Goal: Task Accomplishment & Management: Complete application form

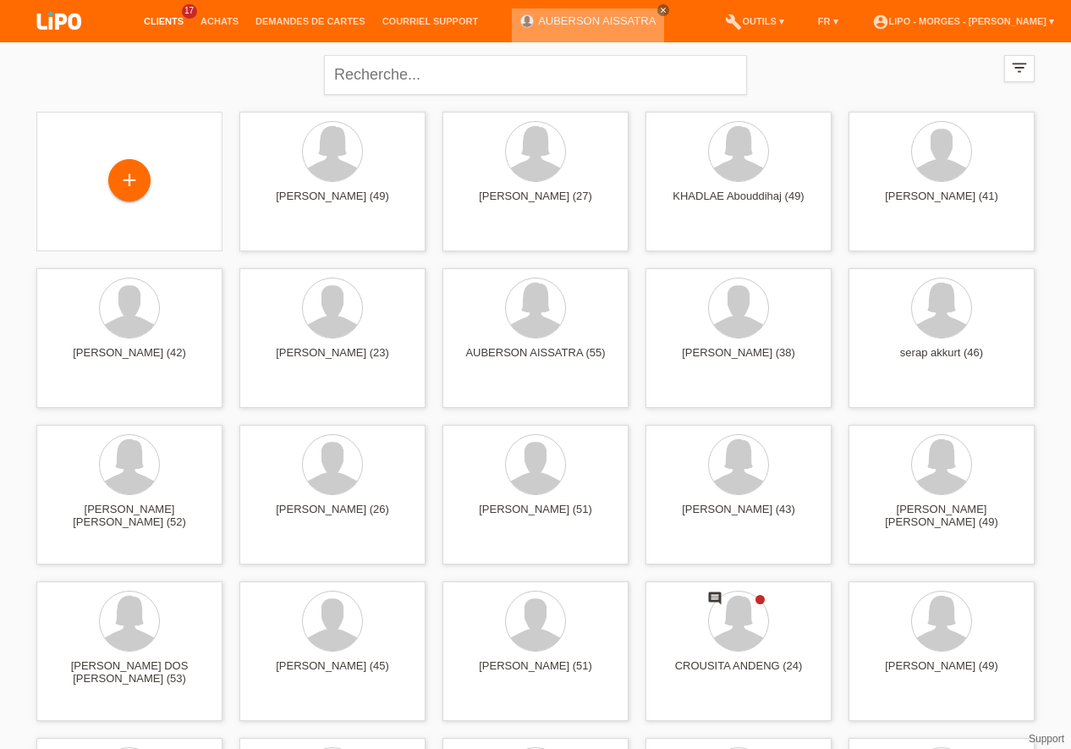
click at [659, 9] on icon "close" at bounding box center [663, 10] width 8 height 8
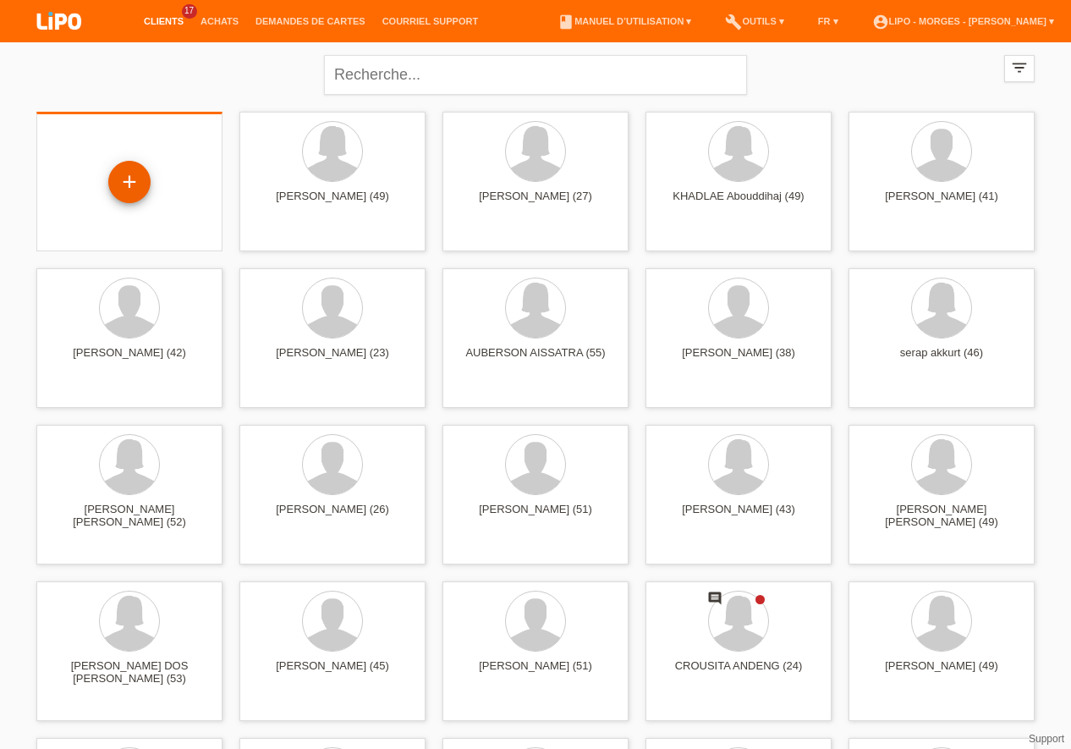
click at [129, 195] on div "+" at bounding box center [129, 182] width 42 height 42
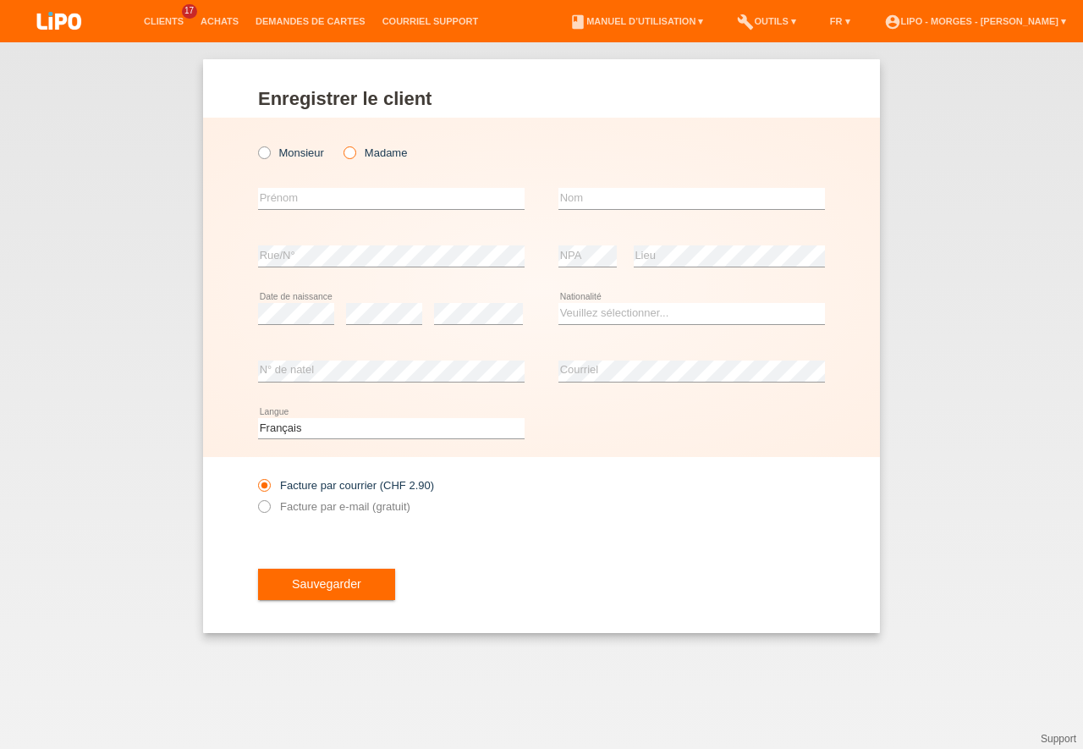
click at [341, 144] on icon at bounding box center [341, 144] width 0 height 0
click at [350, 155] on input "Madame" at bounding box center [349, 151] width 11 height 11
radio input "true"
click at [295, 203] on input "text" at bounding box center [391, 198] width 267 height 21
click at [256, 498] on icon at bounding box center [256, 498] width 0 height 0
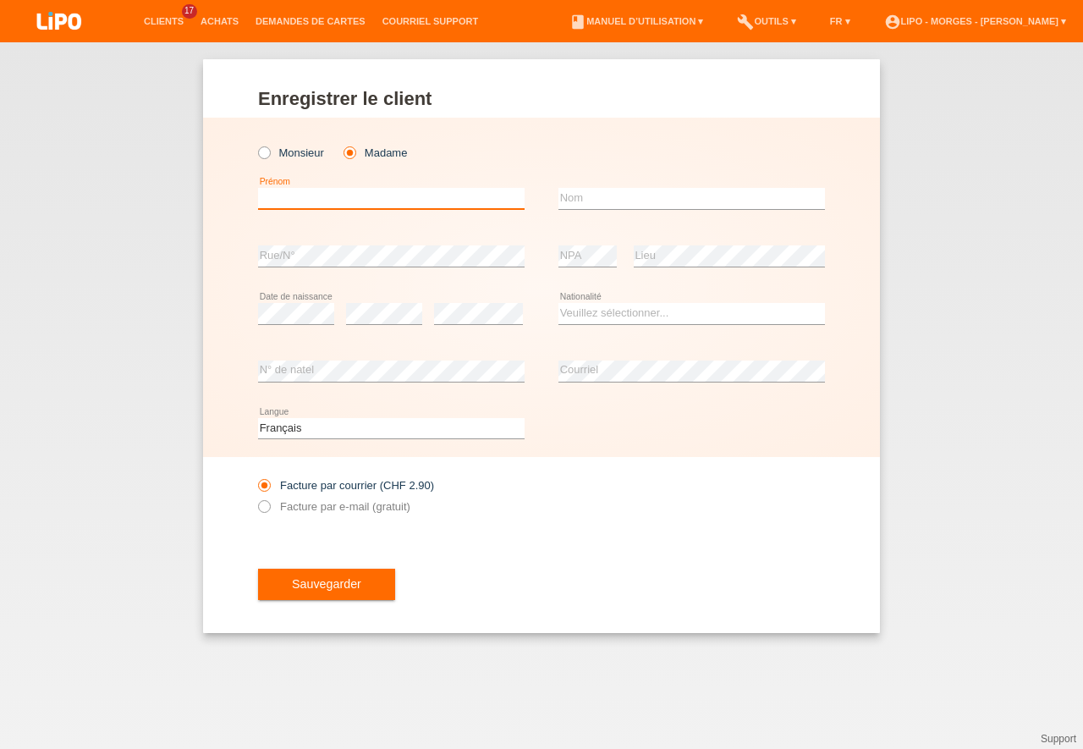
drag, startPoint x: 291, startPoint y: 191, endPoint x: 333, endPoint y: 236, distance: 61.1
click at [291, 193] on input "text" at bounding box center [391, 198] width 267 height 21
type input "[PERSON_NAME]"
click at [579, 199] on input "text" at bounding box center [692, 198] width 267 height 21
type input "[PERSON_NAME]"
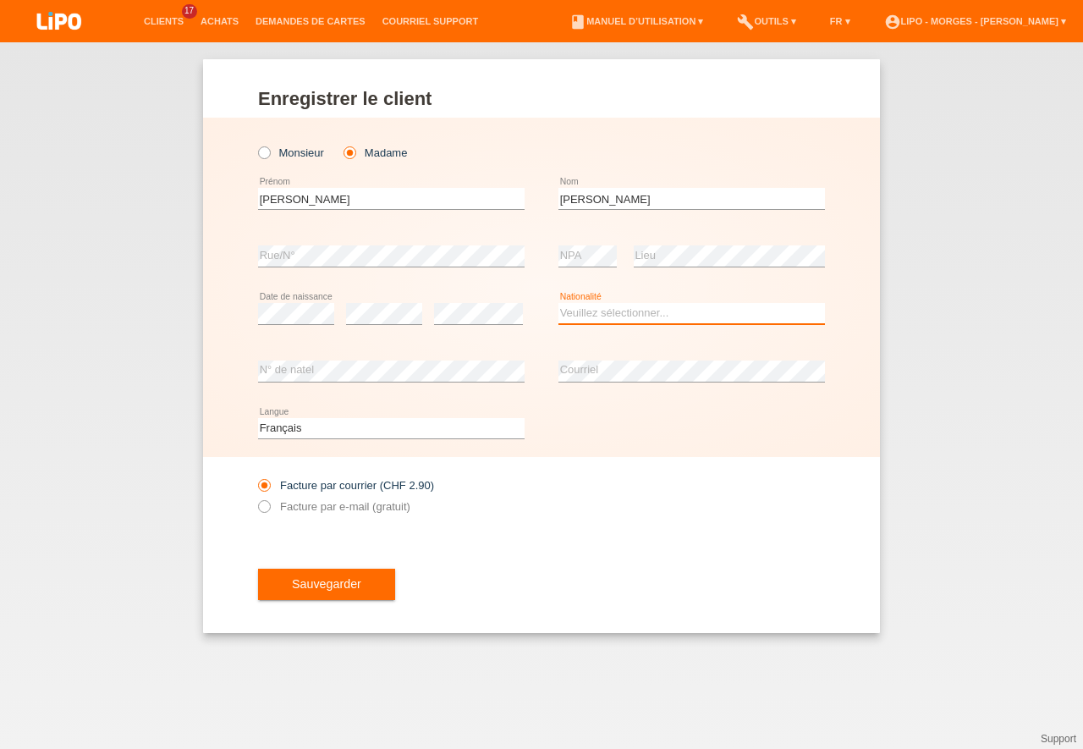
click at [559, 303] on select "Veuillez sélectionner... Suisse Allemagne Autriche Liechtenstein ------------ A…" at bounding box center [692, 313] width 267 height 20
select select "PT"
click at [0, 0] on option "Portugal" at bounding box center [0, 0] width 0 height 0
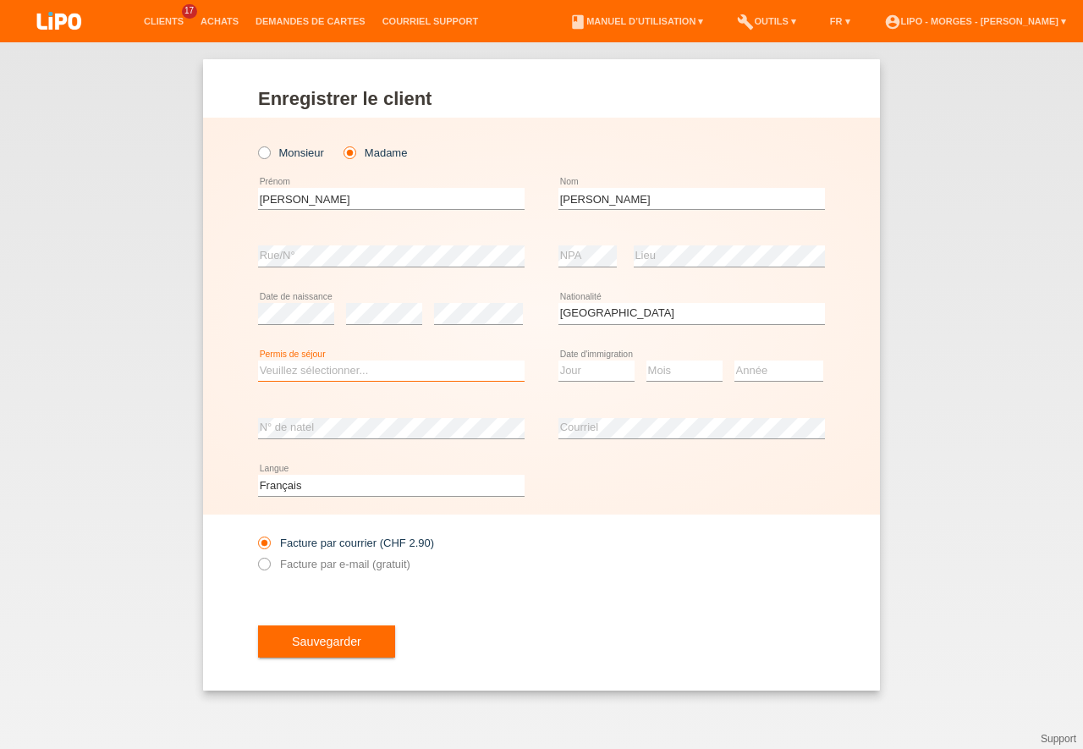
click at [258, 361] on select "Veuillez sélectionner... C B B - Statut de réfugié Autre" at bounding box center [391, 371] width 267 height 20
select select "C"
click at [0, 0] on option "C" at bounding box center [0, 0] width 0 height 0
click at [559, 361] on select "Jour 01 02 03 04 05 06 07 08 09 10 11" at bounding box center [597, 371] width 76 height 20
select select "27"
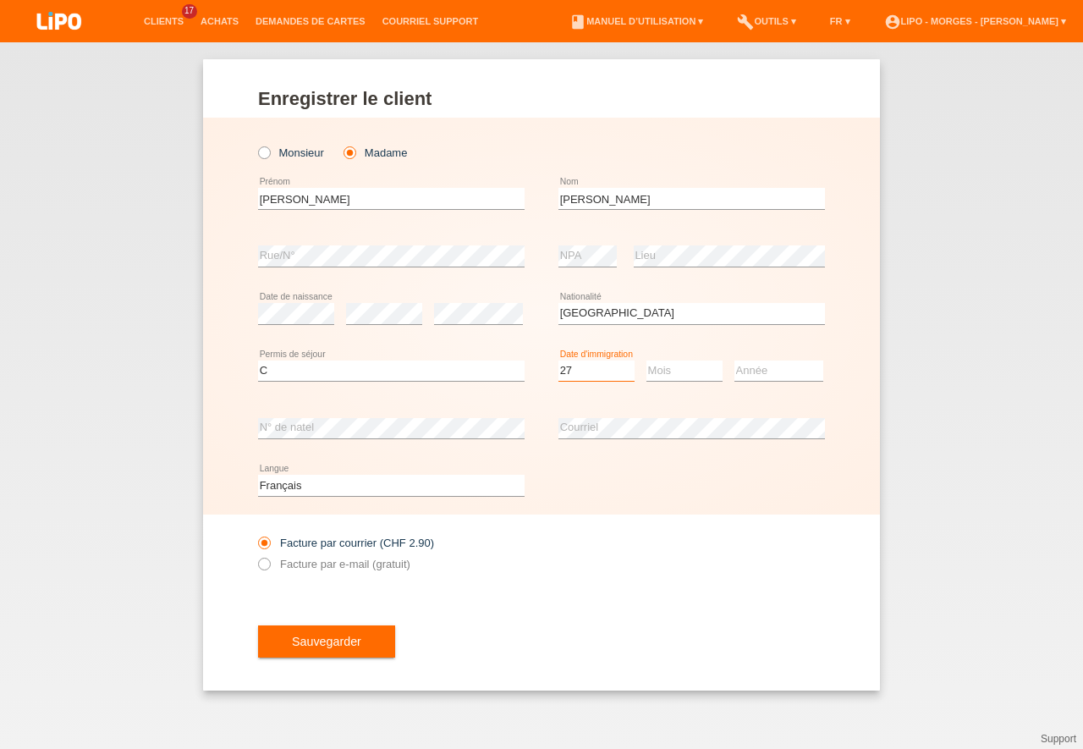
click at [0, 0] on option "27" at bounding box center [0, 0] width 0 height 0
click at [647, 361] on select "Mois 01 02 03 04 05 06 07 08 09 10 11" at bounding box center [685, 371] width 76 height 20
select select "08"
click at [0, 0] on option "08" at bounding box center [0, 0] width 0 height 0
click at [735, 361] on select "Année 2025 2024 2023 2022 2021 2020 2019 2018 2017 2016 2015 2014 2013 2012 201…" at bounding box center [779, 371] width 89 height 20
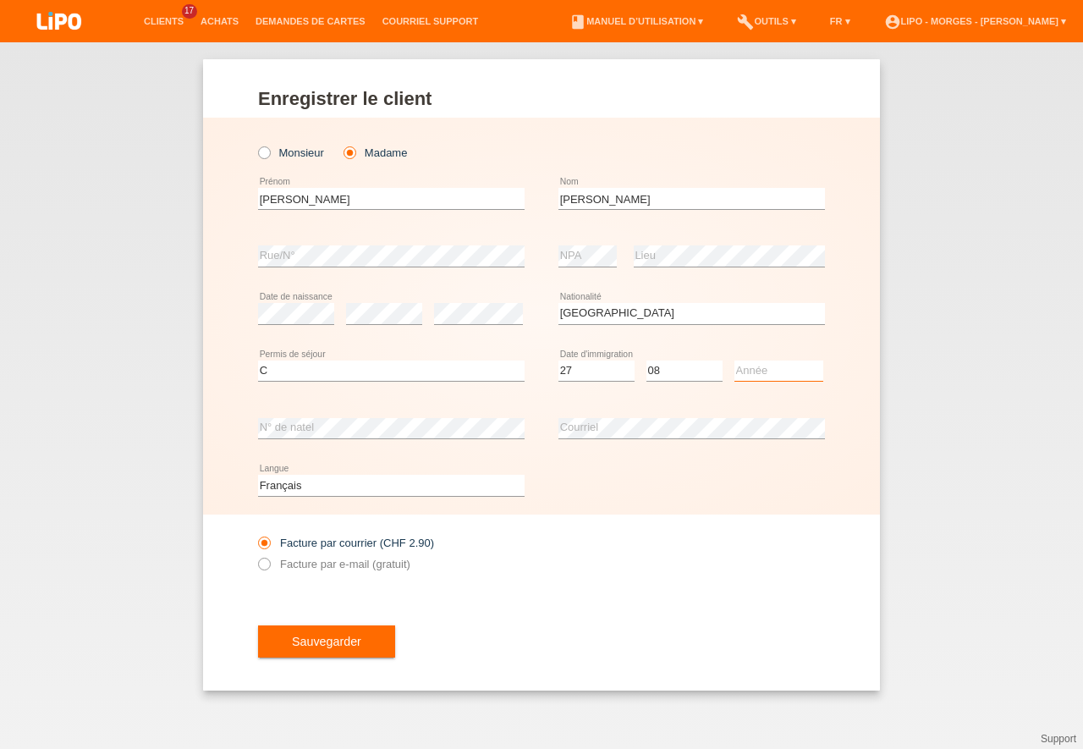
select select "1999"
click at [0, 0] on option "1999" at bounding box center [0, 0] width 0 height 0
click at [256, 555] on icon at bounding box center [256, 555] width 0 height 0
click at [263, 567] on input "Facture par e-mail (gratuit)" at bounding box center [263, 568] width 11 height 21
radio input "true"
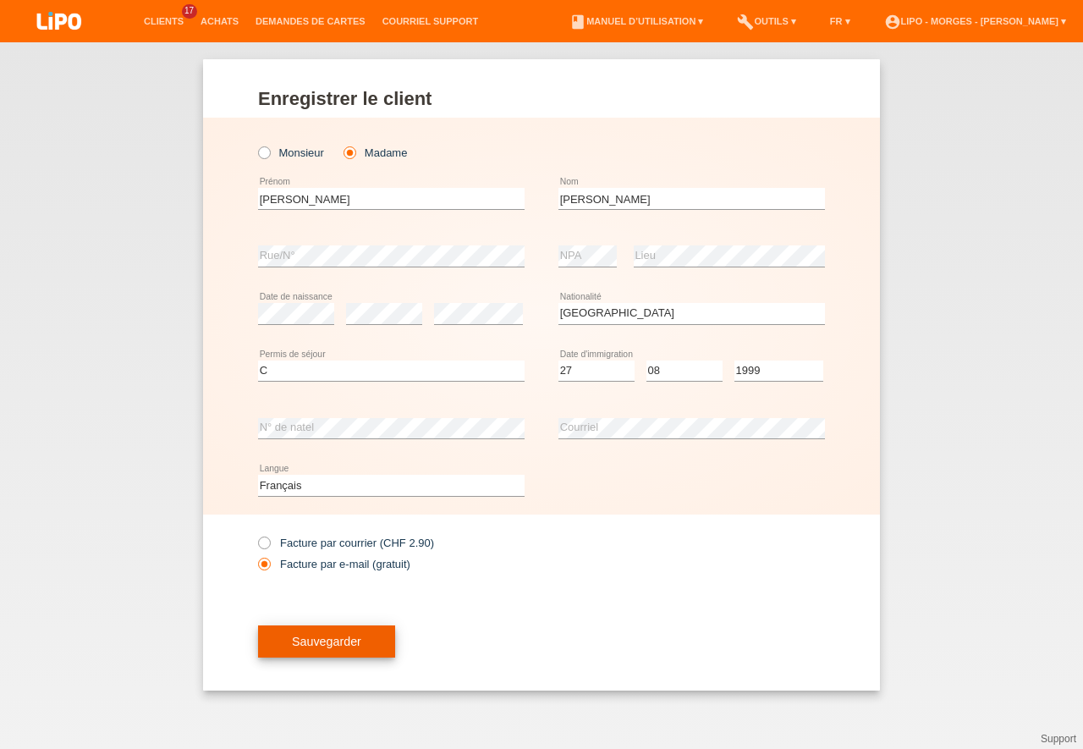
click at [325, 647] on span "Sauvegarder" at bounding box center [326, 642] width 69 height 14
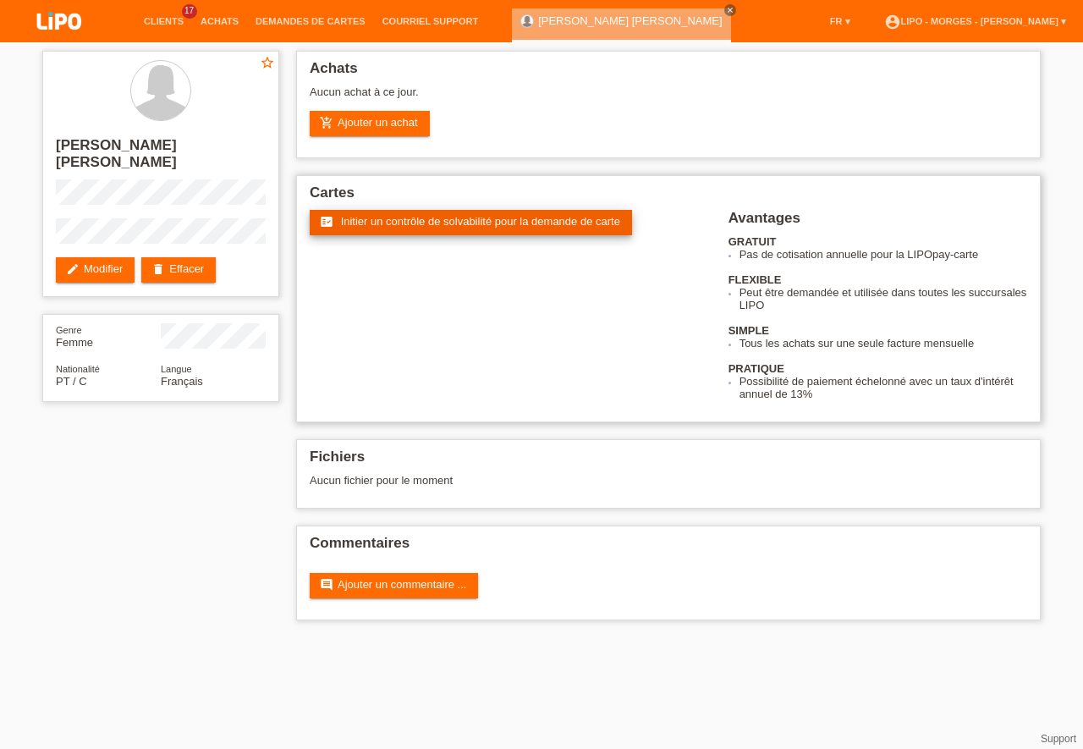
click at [426, 223] on span "Initier un contrôle de solvabilité pour la demande de carte" at bounding box center [480, 221] width 279 height 13
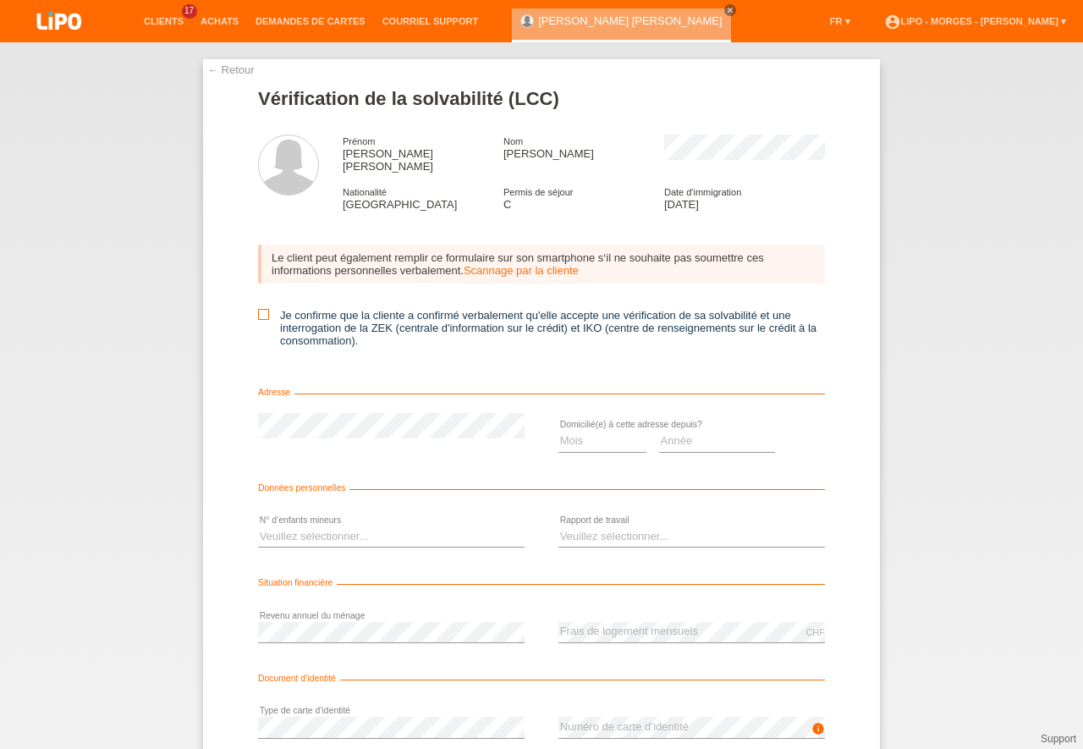
click at [258, 309] on input "Je confirme que la cliente a confirmé verbalement qu'elle accepte une vérificat…" at bounding box center [263, 314] width 11 height 11
checkbox input "true"
click at [559, 431] on select "Mois 01 02 03 04 05 06 07 08 09 10" at bounding box center [603, 441] width 88 height 20
select select "06"
click at [0, 0] on option "06" at bounding box center [0, 0] width 0 height 0
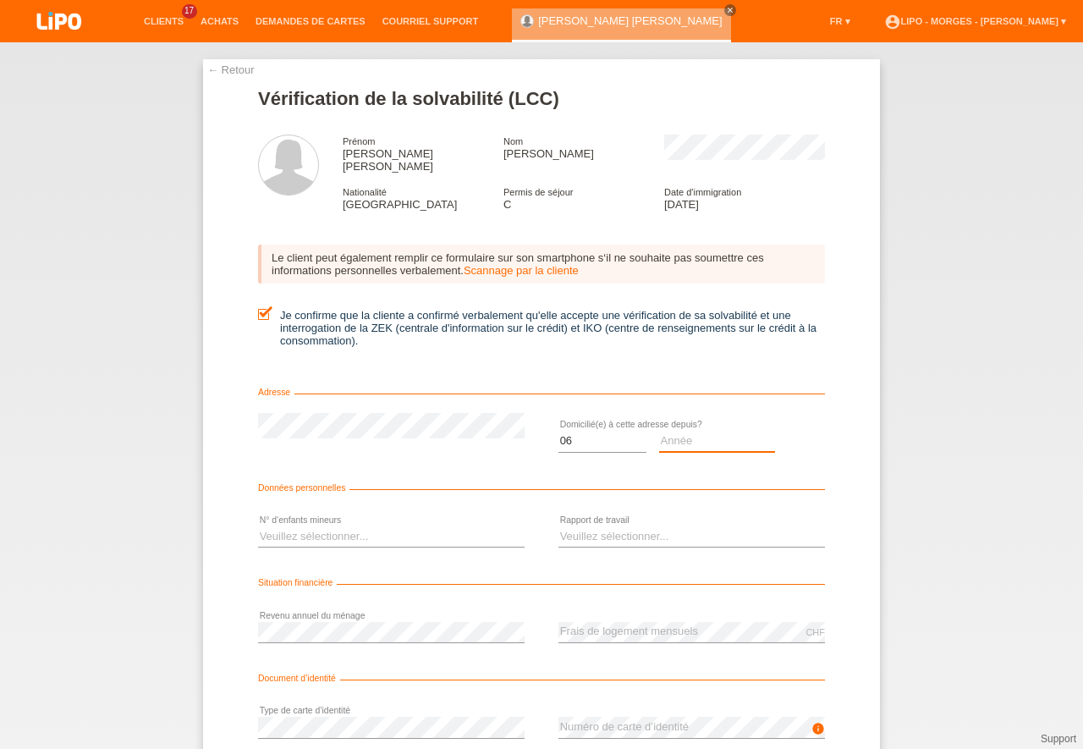
click at [659, 431] on select "Année 2025 2024 2023 2022 2021 2020 2019 2018 2017 2016 2015 2014 2013 2012 201…" at bounding box center [717, 441] width 117 height 20
select select "2025"
click at [0, 0] on option "2025" at bounding box center [0, 0] width 0 height 0
click at [258, 526] on select "Veuillez sélectionner... 0 1 2 3 4 5 6 7 8 9" at bounding box center [391, 536] width 267 height 20
select select "0"
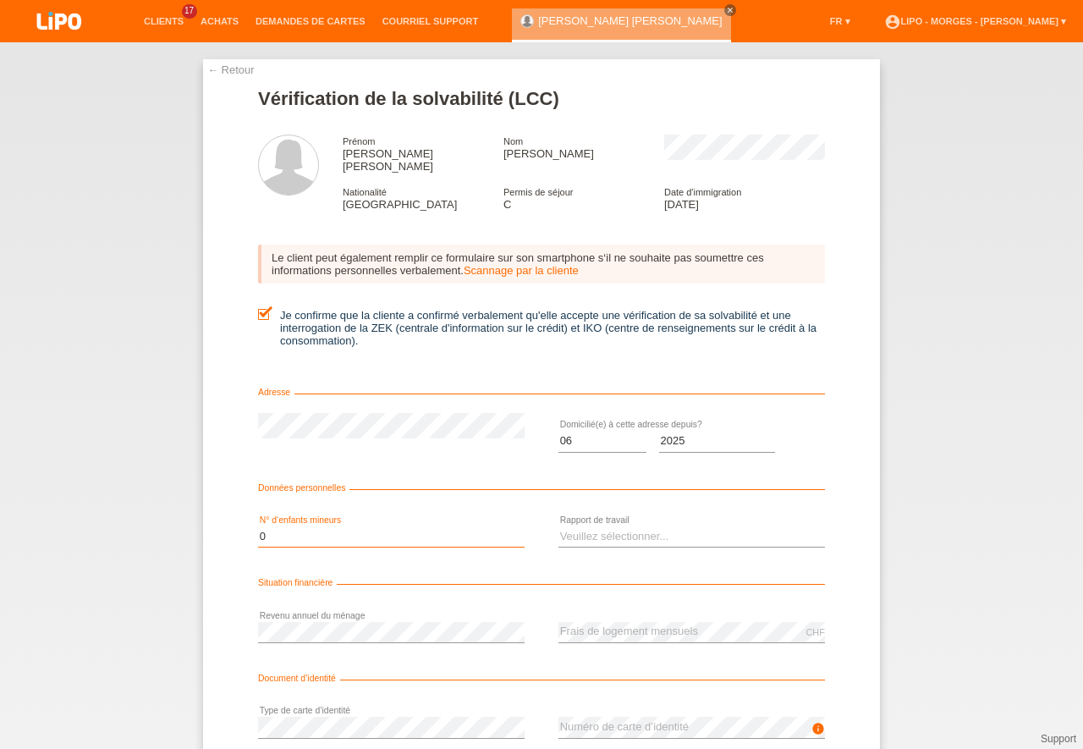
click at [0, 0] on option "0" at bounding box center [0, 0] width 0 height 0
click at [559, 526] on select "Veuillez sélectionner... A durée indéterminée A durée déterminée Apprenti/étudi…" at bounding box center [692, 536] width 267 height 20
select select "UNLIMITED"
click at [0, 0] on option "A durée indéterminée" at bounding box center [0, 0] width 0 height 0
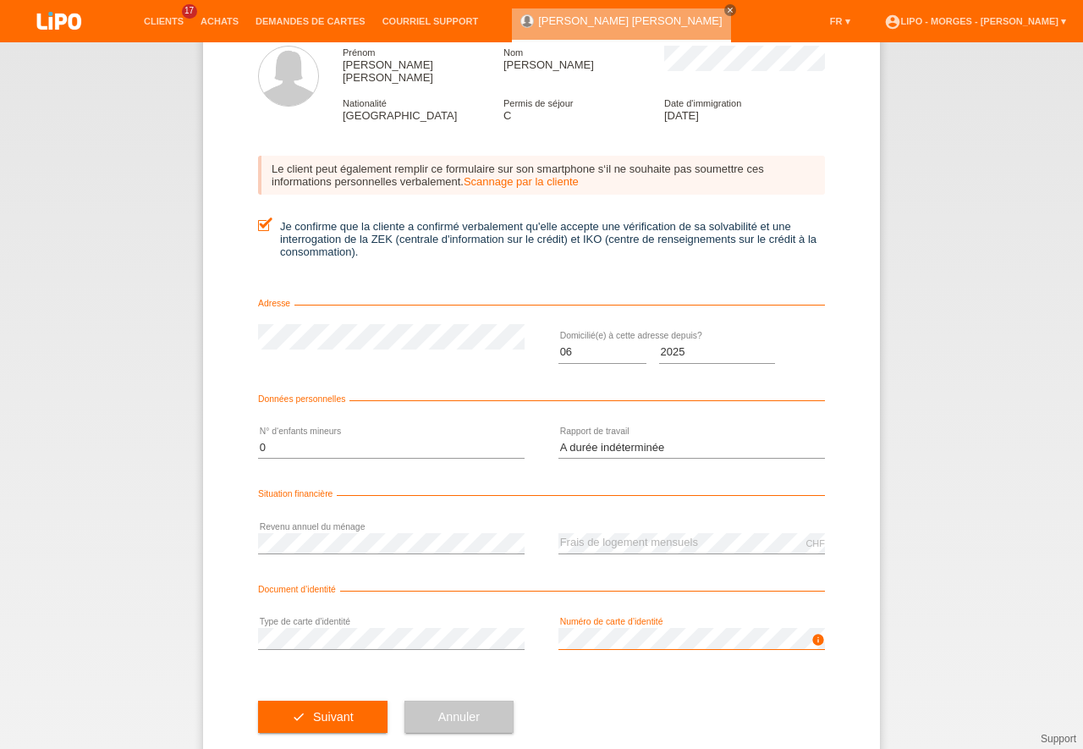
scroll to position [102, 0]
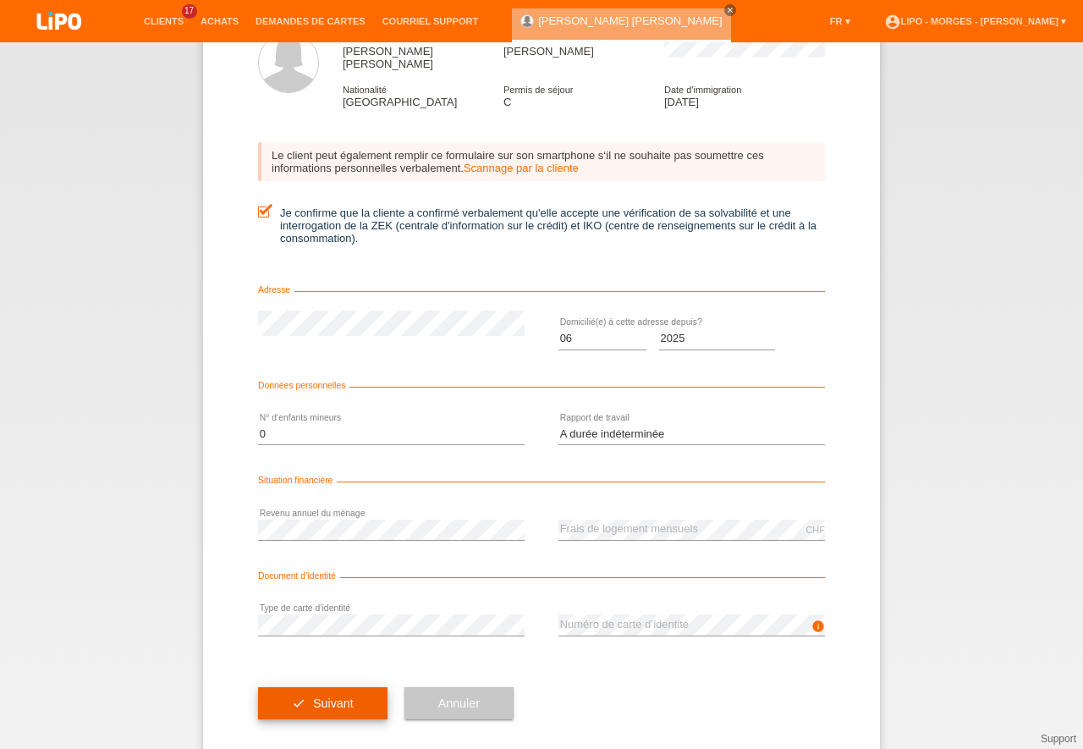
click at [334, 687] on button "check Suivant" at bounding box center [322, 703] width 129 height 32
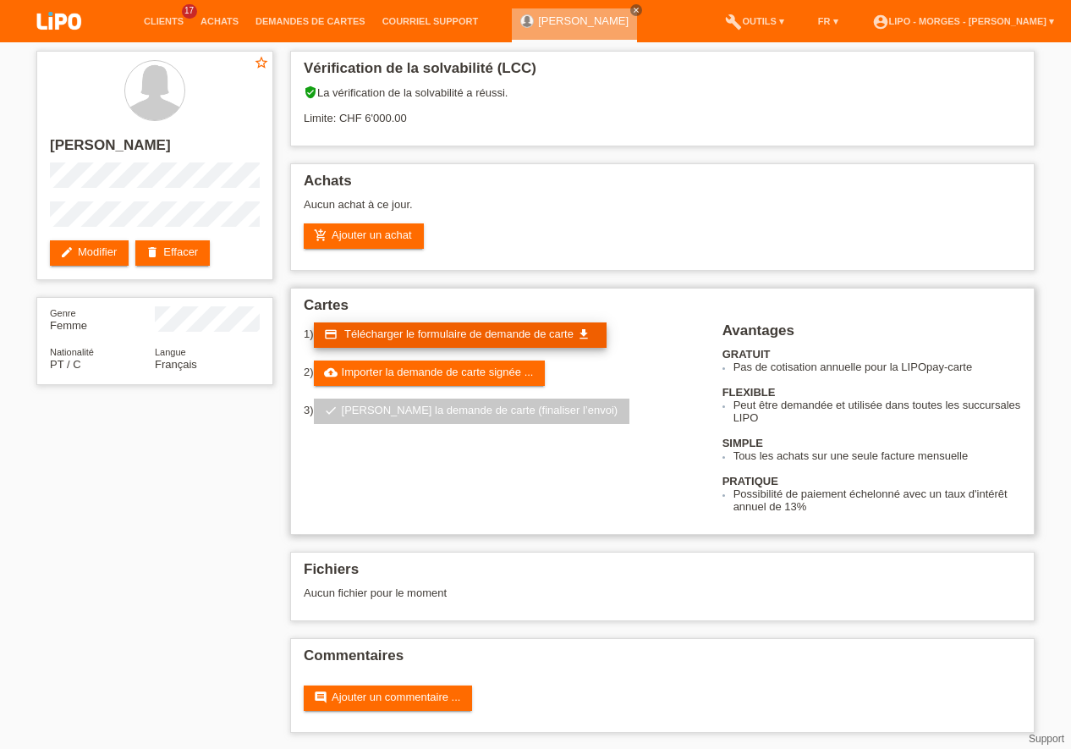
click at [454, 333] on span "Télécharger le formulaire de demande de carte" at bounding box center [458, 334] width 229 height 13
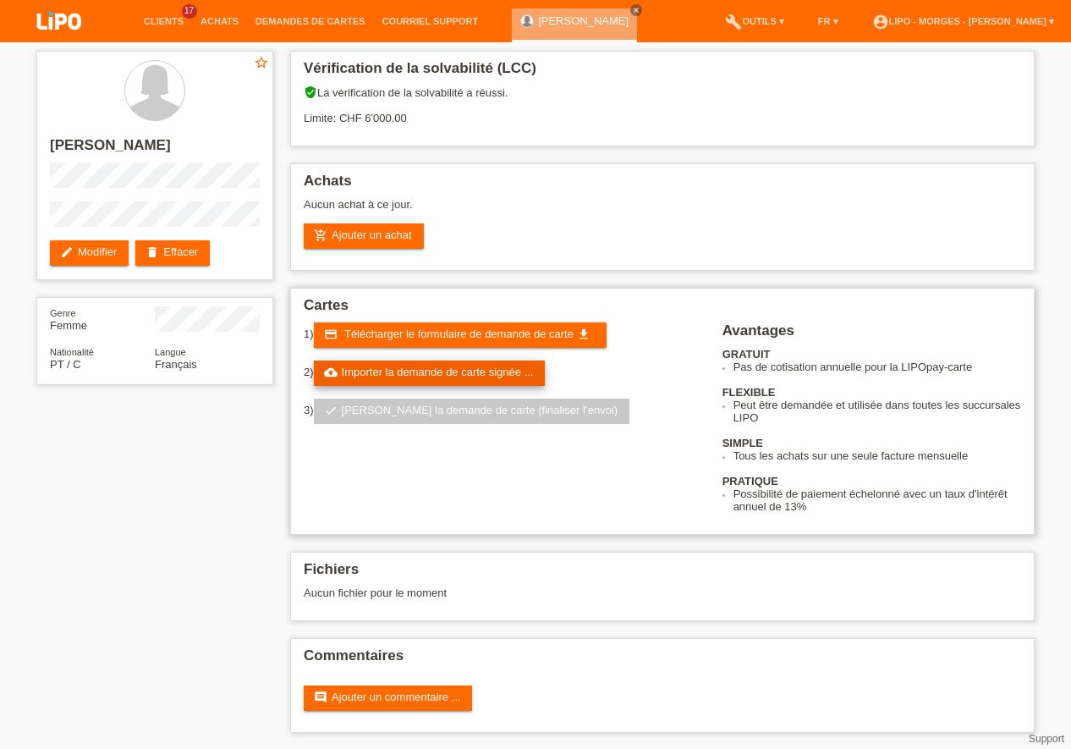
click at [460, 369] on link "cloud_upload Importer la demande de carte signée ..." at bounding box center [430, 373] width 232 height 25
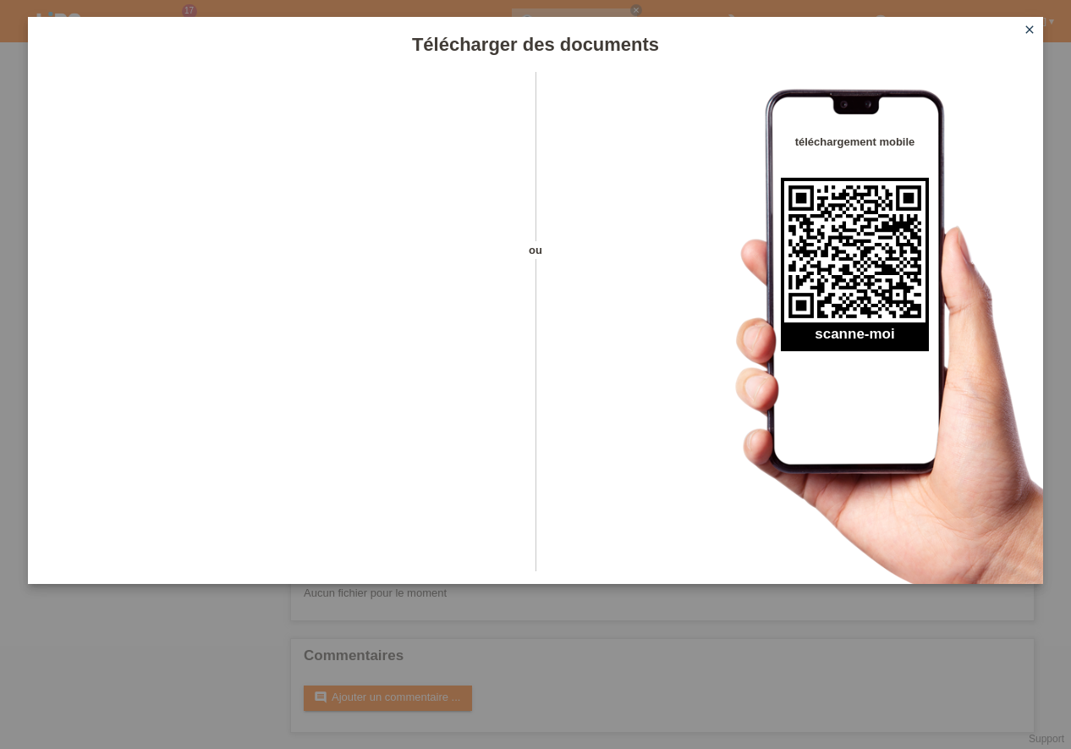
click at [1027, 29] on icon "close" at bounding box center [1030, 30] width 14 height 14
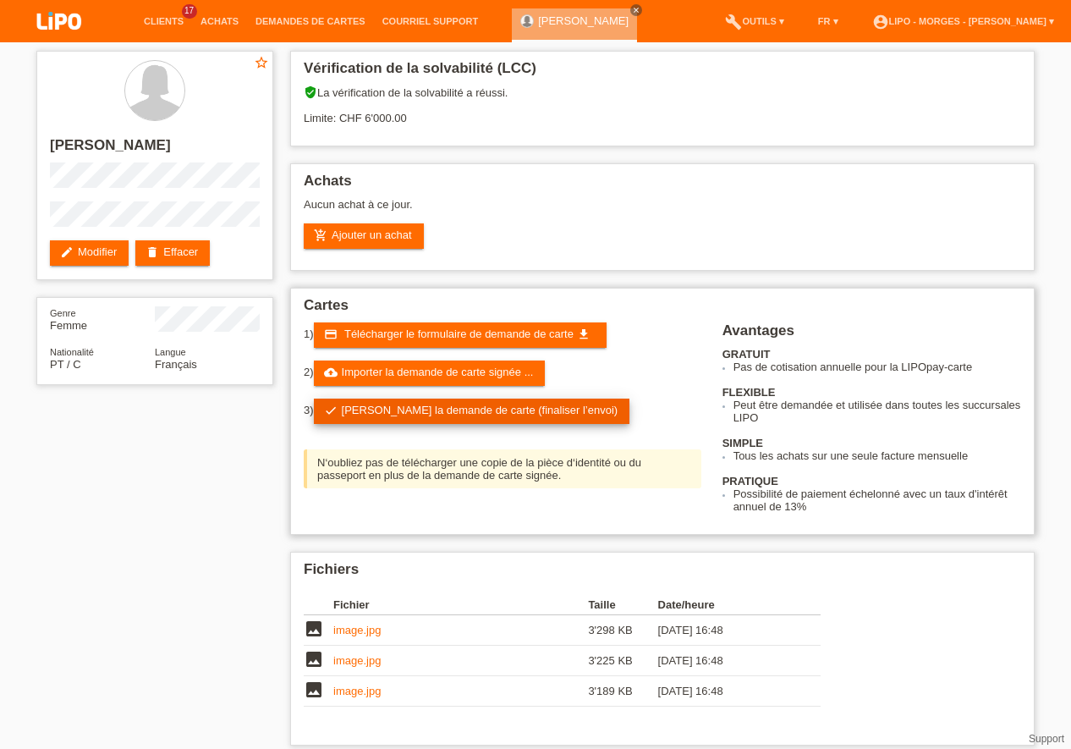
click at [450, 409] on link "check Soumettre la demande de carte (finaliser l’envoi)" at bounding box center [472, 411] width 317 height 25
